Goal: Find specific fact: Find specific fact

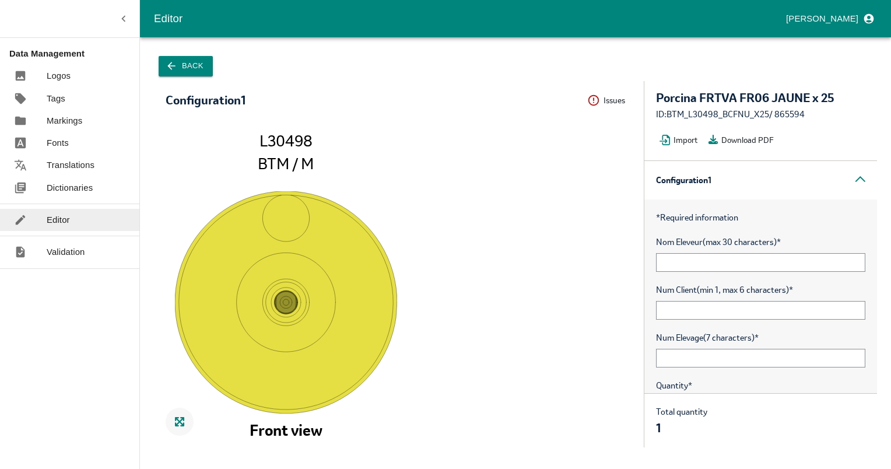
click at [166, 67] on button "Back" at bounding box center [186, 66] width 54 height 20
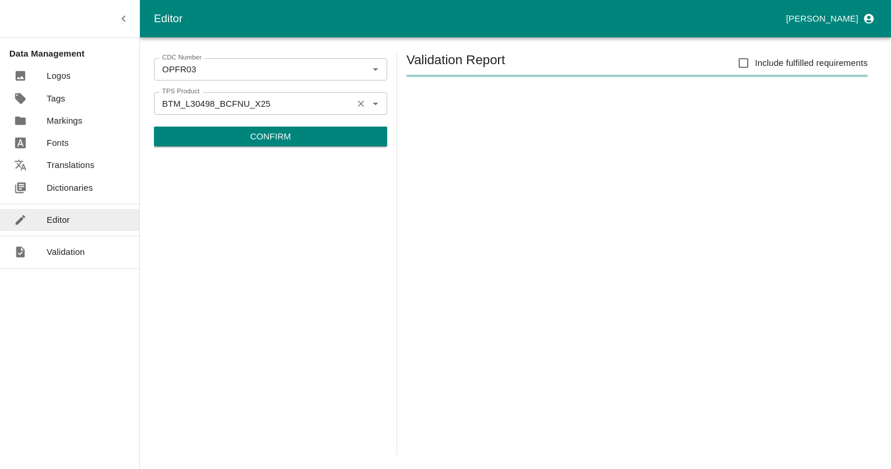
click at [357, 102] on icon "Clear" at bounding box center [361, 103] width 11 height 11
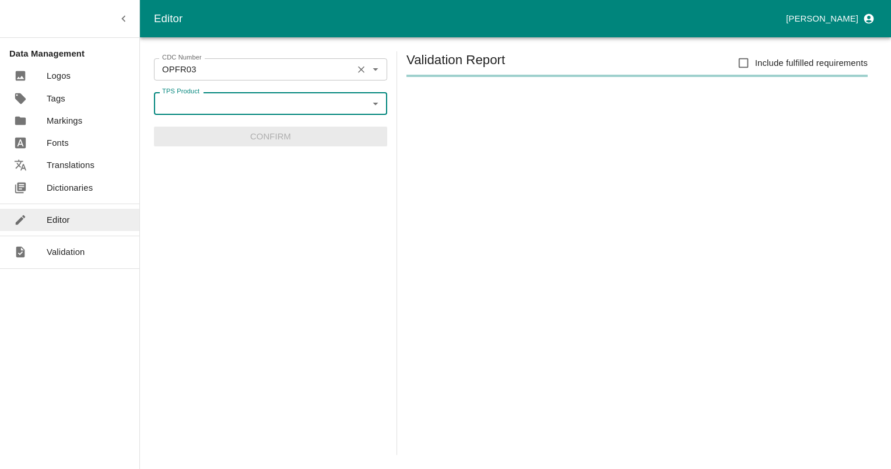
click at [360, 63] on button "Clear" at bounding box center [361, 70] width 16 height 16
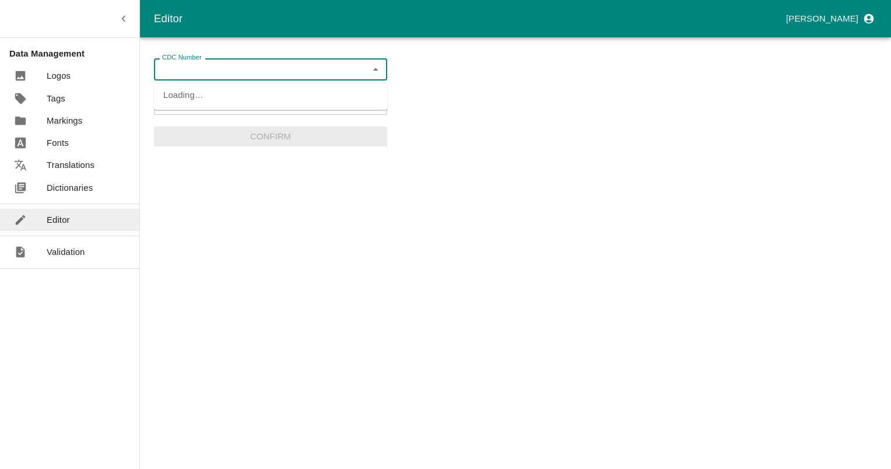
click at [331, 68] on input "CDC Number" at bounding box center [260, 69] width 207 height 15
click at [177, 103] on li "MANUFIX" at bounding box center [270, 95] width 233 height 20
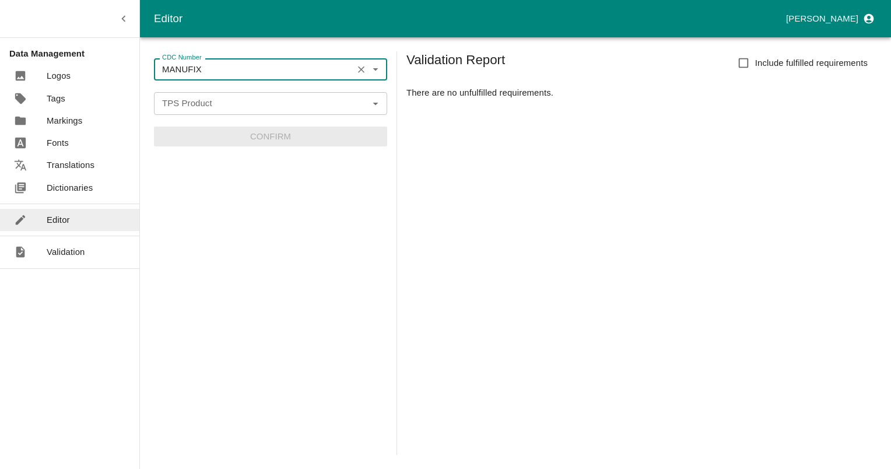
type input "MANUFIX"
click at [365, 108] on div "TPS Product" at bounding box center [270, 103] width 233 height 22
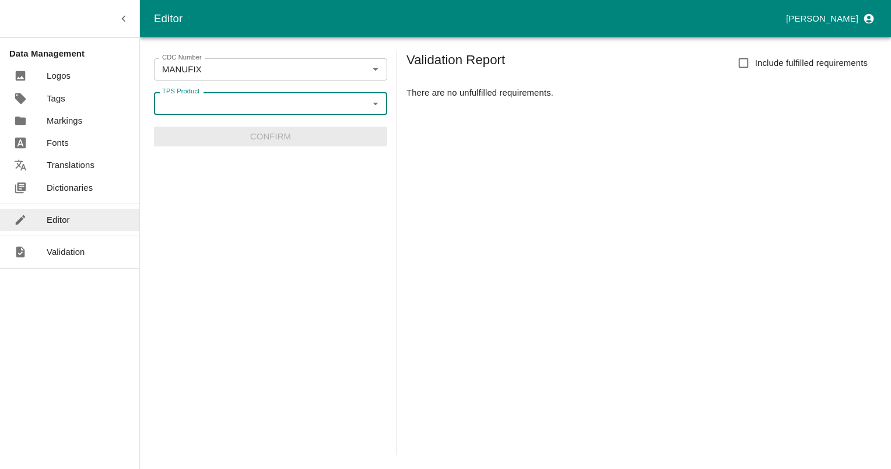
click at [381, 105] on icon "Open" at bounding box center [375, 103] width 13 height 13
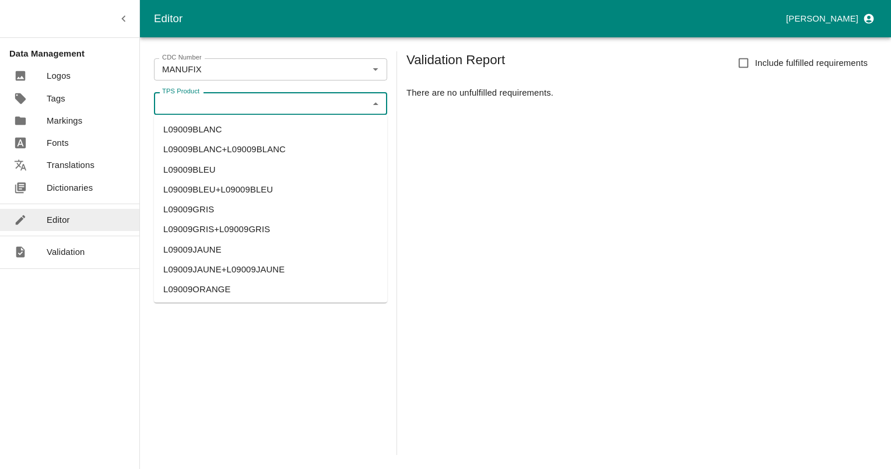
click at [198, 122] on li "L09009BLANC" at bounding box center [270, 130] width 233 height 20
type input "L09009BLANC"
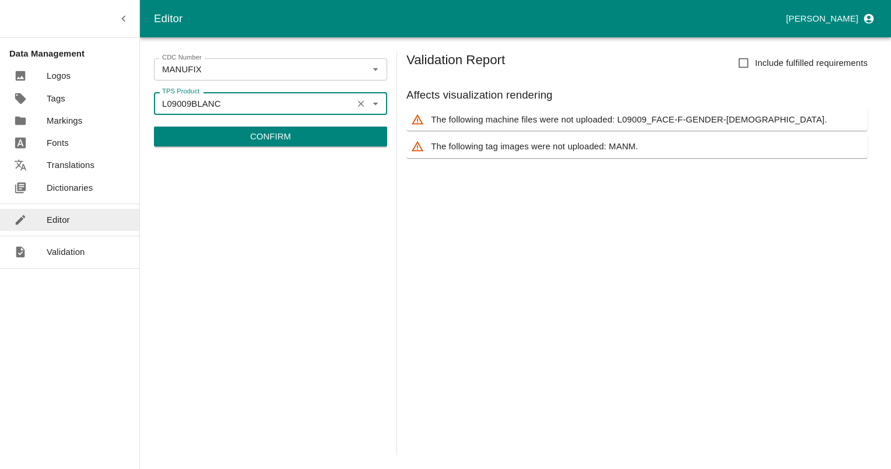
click at [292, 141] on button "Confirm" at bounding box center [270, 137] width 233 height 20
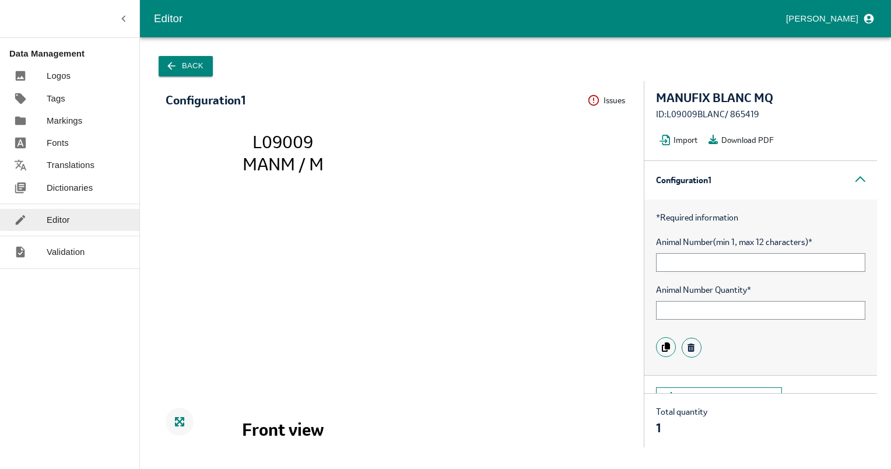
drag, startPoint x: 761, startPoint y: 116, endPoint x: 732, endPoint y: 117, distance: 29.2
click at [732, 117] on div "ID: L09009BLANC / 865419" at bounding box center [760, 114] width 209 height 13
copy div "865419"
click at [201, 64] on button "Back" at bounding box center [186, 66] width 54 height 20
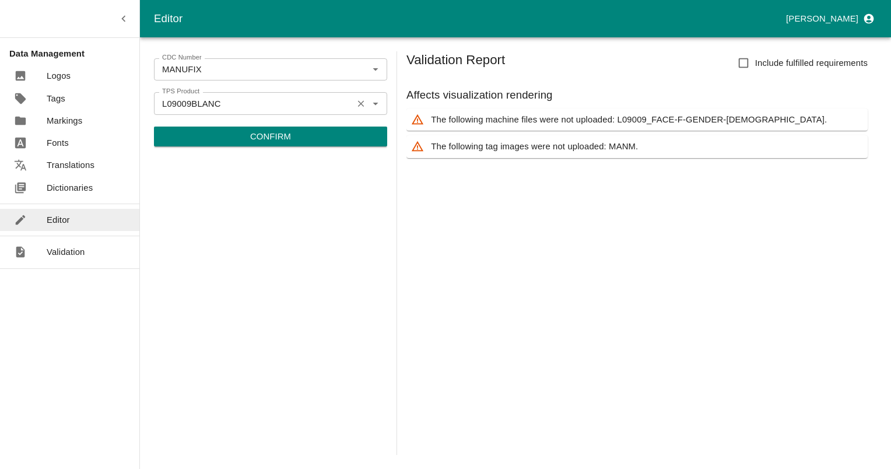
click at [362, 101] on icon "Clear" at bounding box center [361, 103] width 11 height 11
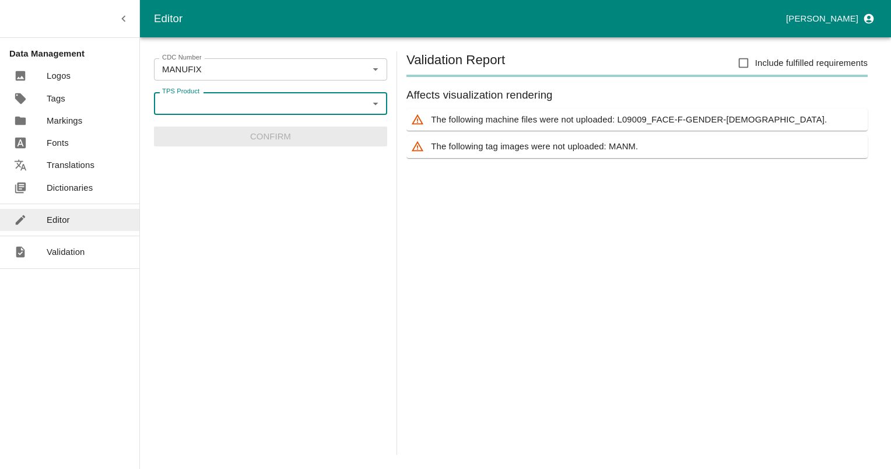
paste input "L09410"
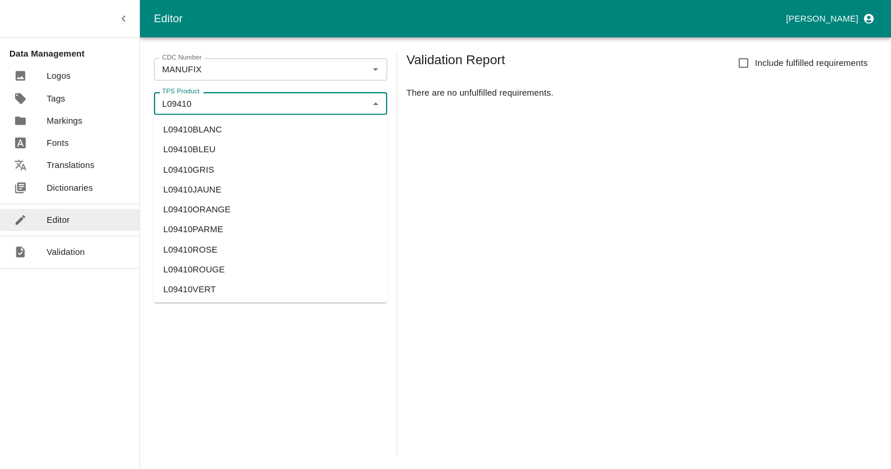
click at [194, 131] on li "L09410BLANC" at bounding box center [270, 130] width 233 height 20
type input "L09410BLANC"
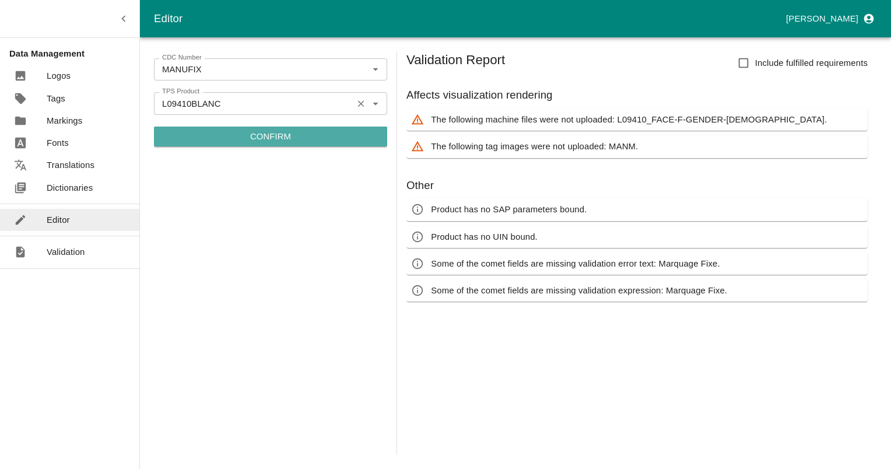
click at [278, 139] on p "Confirm" at bounding box center [270, 136] width 41 height 13
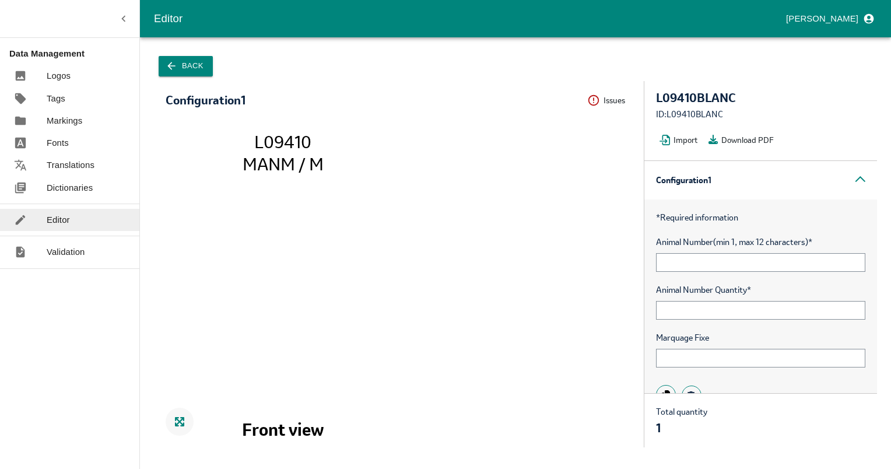
click at [166, 68] on icon "button" at bounding box center [172, 66] width 12 height 12
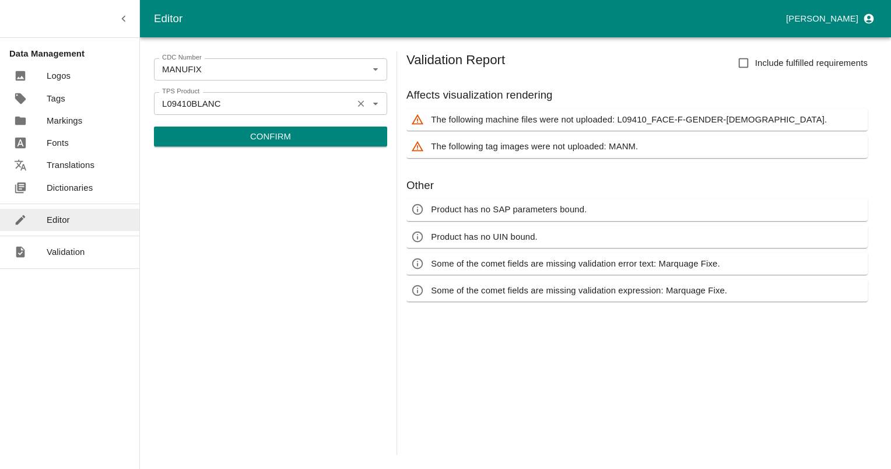
click at [310, 103] on input "L09410BLANC" at bounding box center [253, 103] width 192 height 15
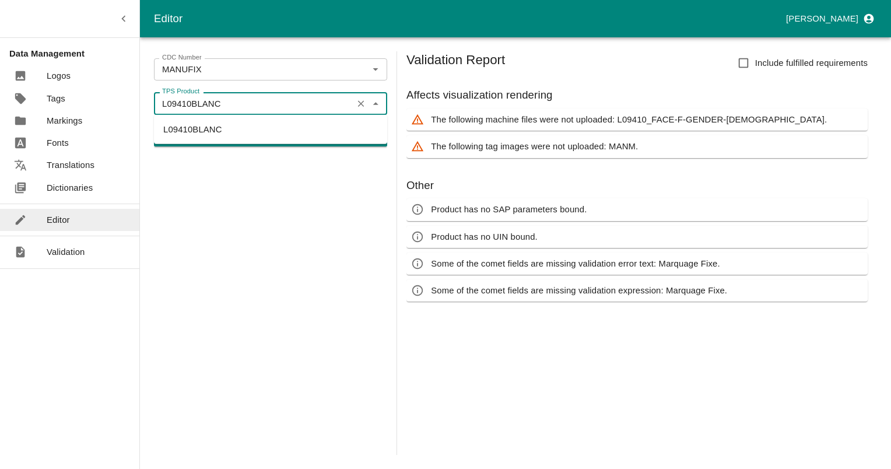
click at [310, 103] on input "L09410BLANC" at bounding box center [253, 103] width 192 height 15
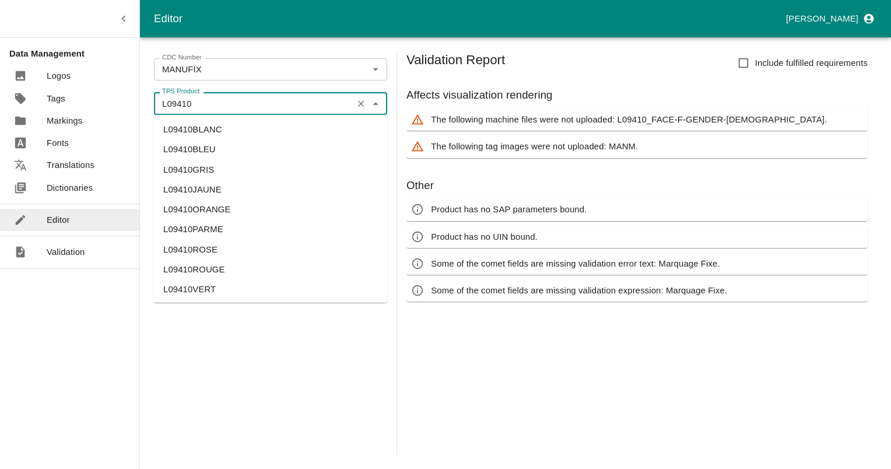
click at [173, 147] on li "L09410BLEU" at bounding box center [270, 149] width 233 height 20
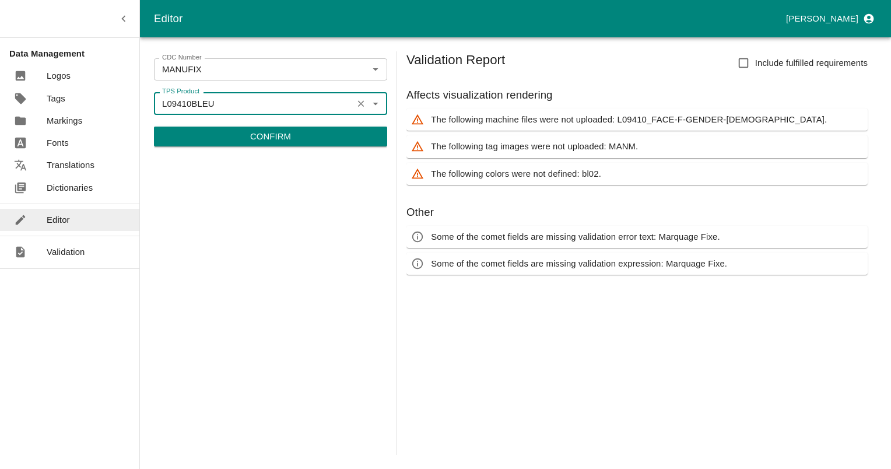
type input "L09410BLEU"
click at [303, 134] on button "Confirm" at bounding box center [270, 137] width 233 height 20
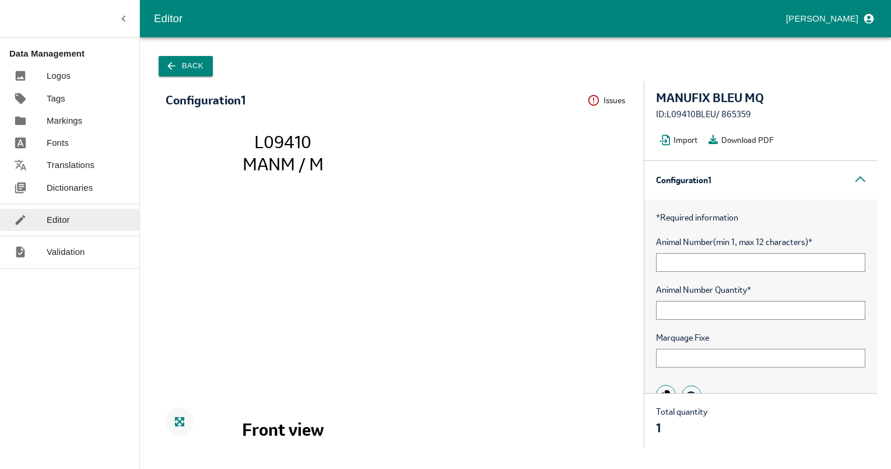
click at [734, 116] on div "ID: L09410BLEU / 865359" at bounding box center [760, 114] width 209 height 13
copy div "865359"
click at [163, 62] on button "Back" at bounding box center [186, 66] width 54 height 20
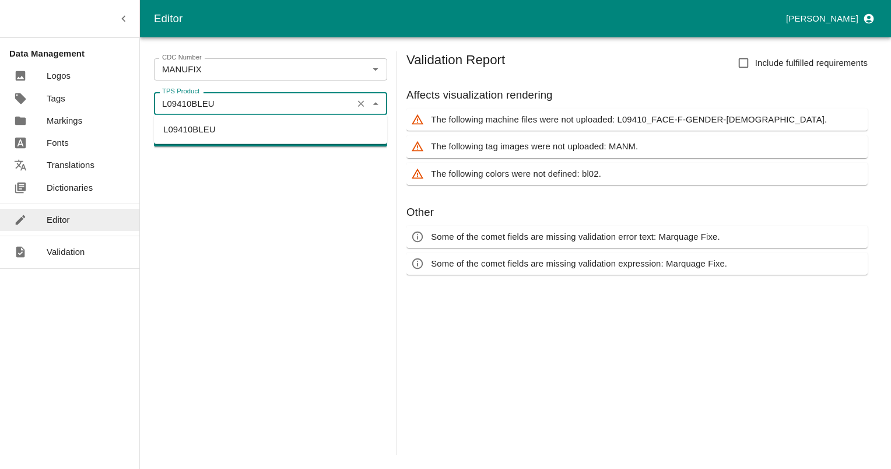
click at [280, 97] on input "L09410BLEU" at bounding box center [253, 103] width 192 height 15
click at [287, 106] on input "L09410BLEU" at bounding box center [253, 103] width 192 height 15
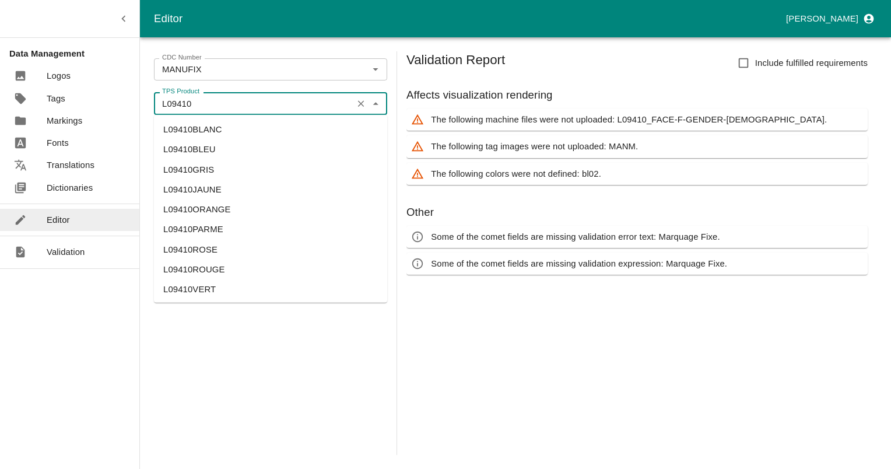
drag, startPoint x: 212, startPoint y: 185, endPoint x: 273, endPoint y: 185, distance: 60.6
click at [212, 185] on li "L09410JAUNE" at bounding box center [270, 190] width 233 height 20
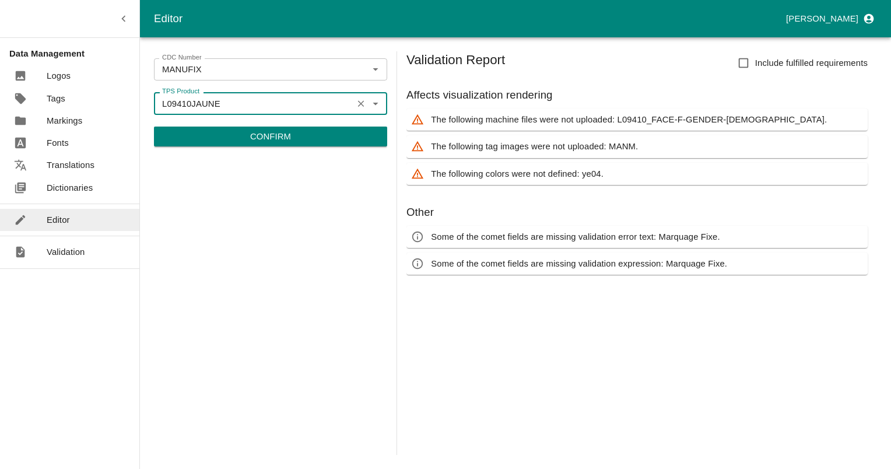
type input "L09410JAUNE"
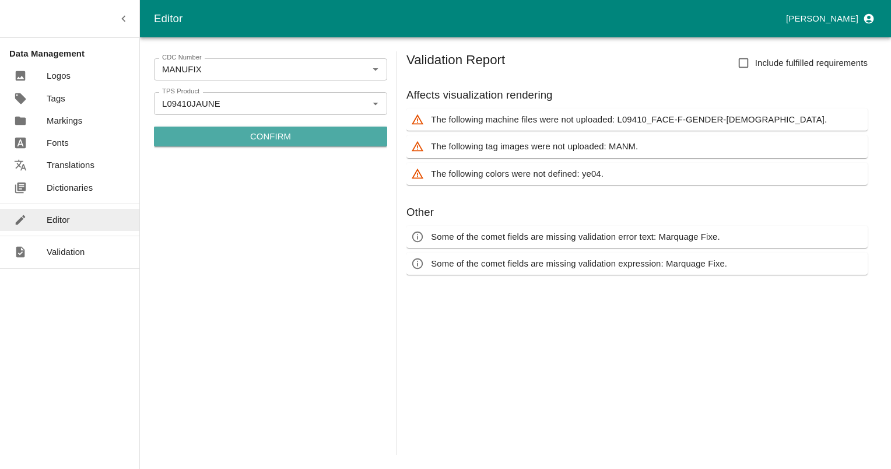
click at [257, 135] on p "Confirm" at bounding box center [270, 136] width 41 height 13
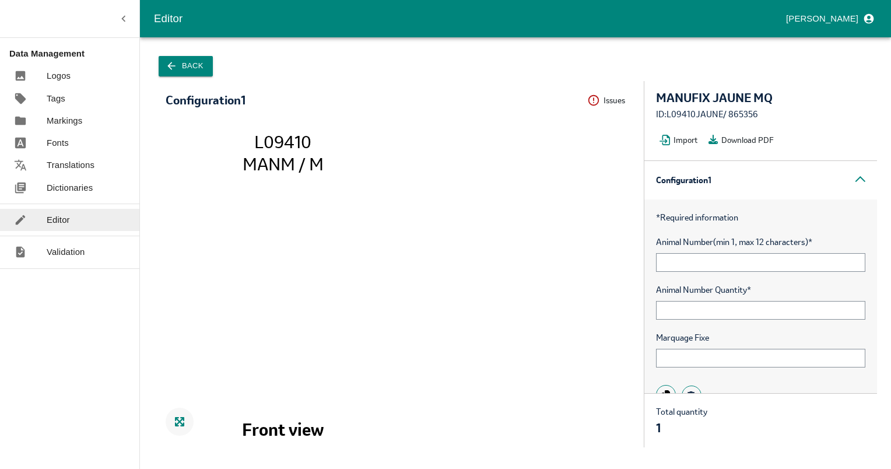
click at [746, 115] on div "ID: L09410JAUNE / 865356" at bounding box center [760, 114] width 209 height 13
copy div "865356"
click at [176, 62] on icon "button" at bounding box center [172, 66] width 12 height 12
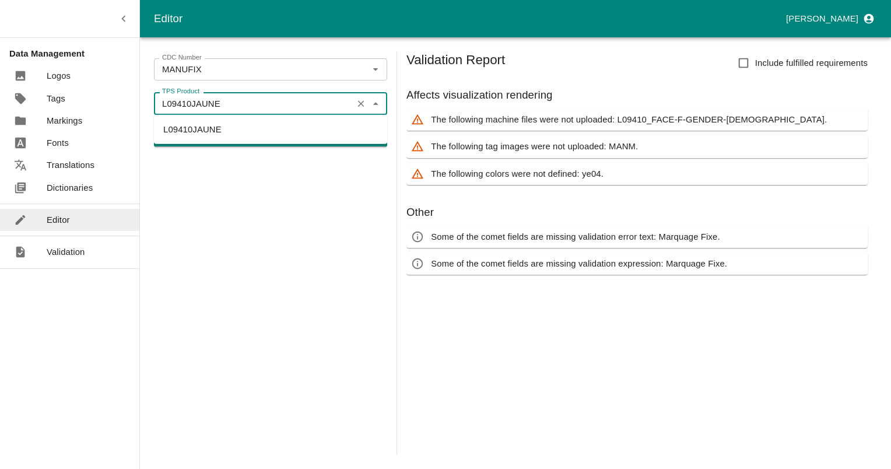
click at [325, 107] on input "L09410JAUNE" at bounding box center [253, 103] width 192 height 15
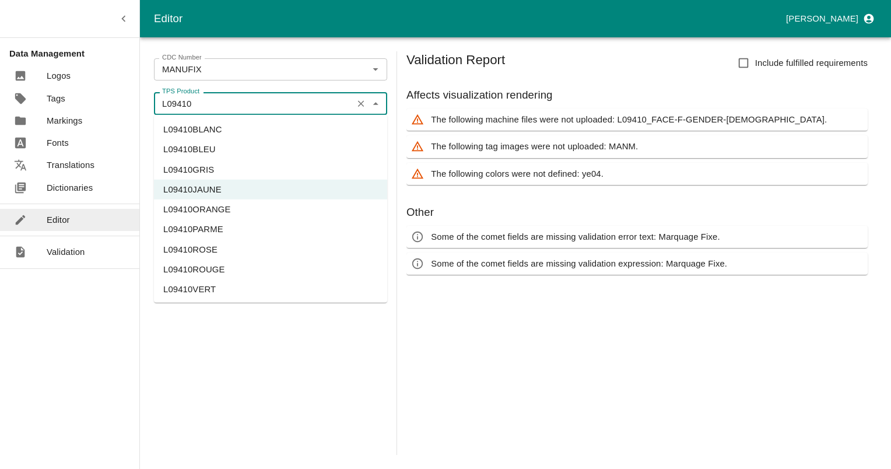
scroll to position [2, 0]
click at [197, 129] on li "L09410BLANC" at bounding box center [270, 128] width 233 height 20
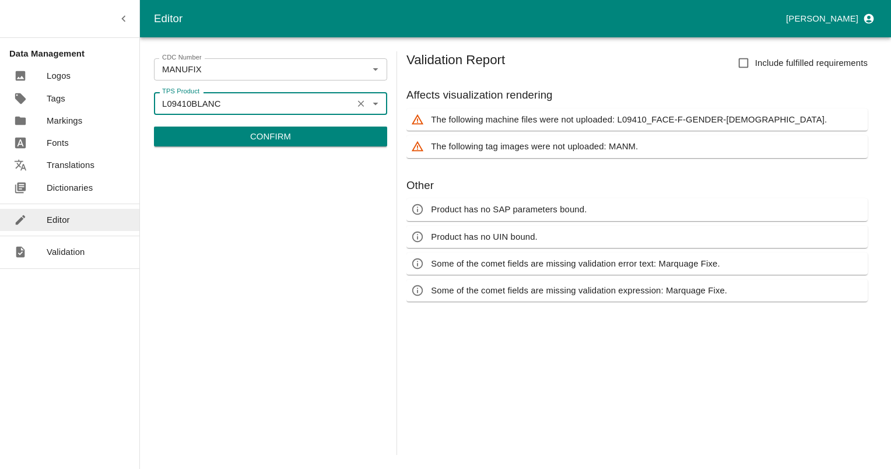
type input "L09410BLANC"
click at [264, 137] on p "Confirm" at bounding box center [270, 136] width 41 height 13
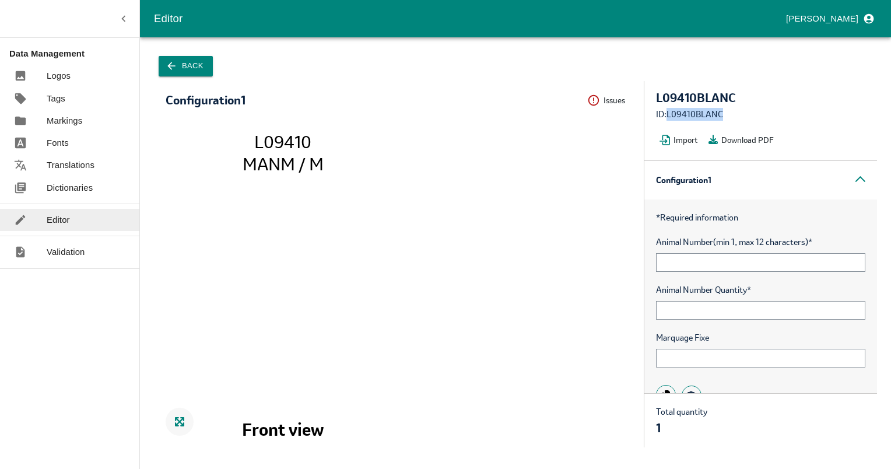
drag, startPoint x: 723, startPoint y: 115, endPoint x: 669, endPoint y: 112, distance: 54.3
click at [669, 112] on div "ID: L09410BLANC" at bounding box center [760, 114] width 209 height 13
copy div "L09410BLANC"
